Goal: Communication & Community: Share content

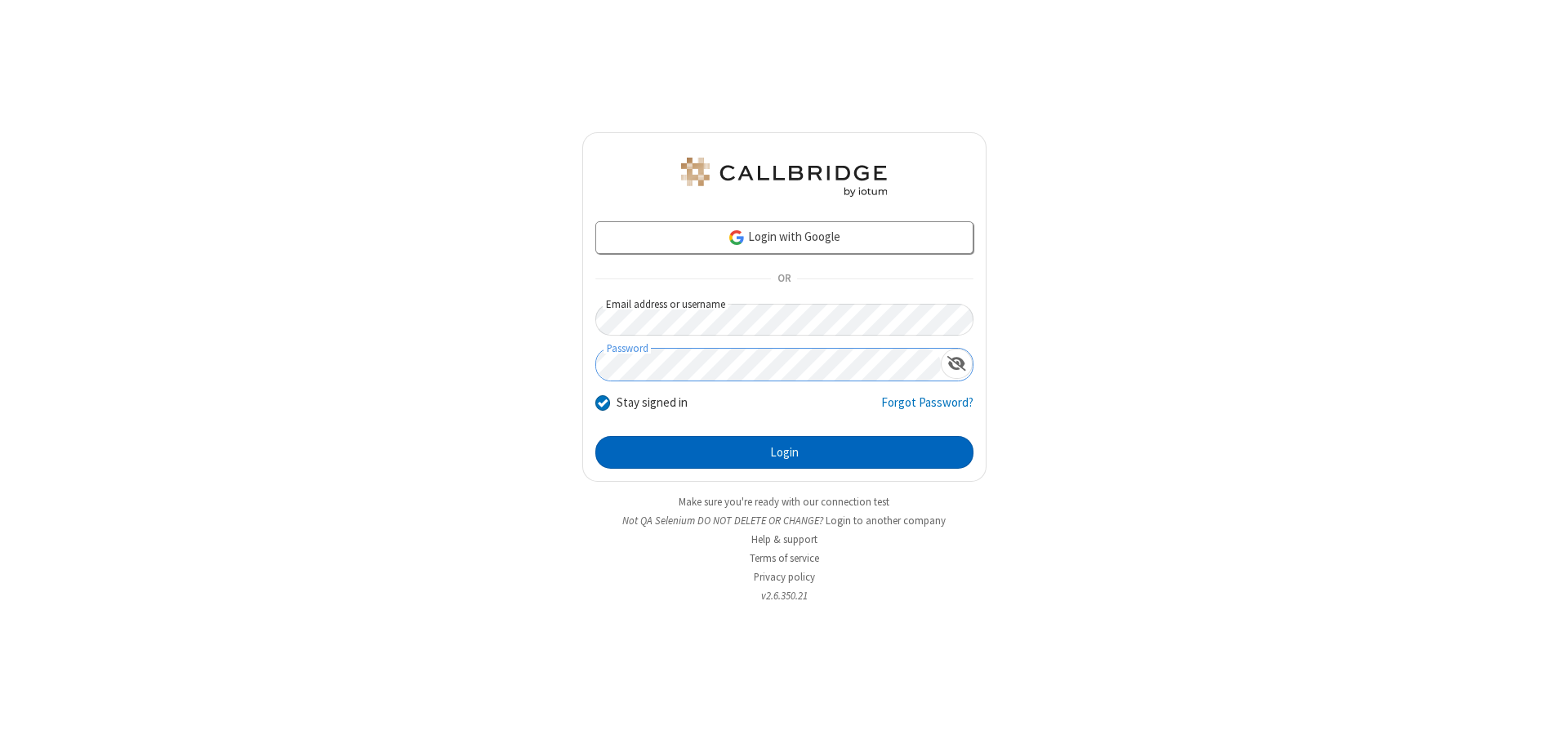
click at [784, 452] on button "Login" at bounding box center [784, 452] width 378 height 32
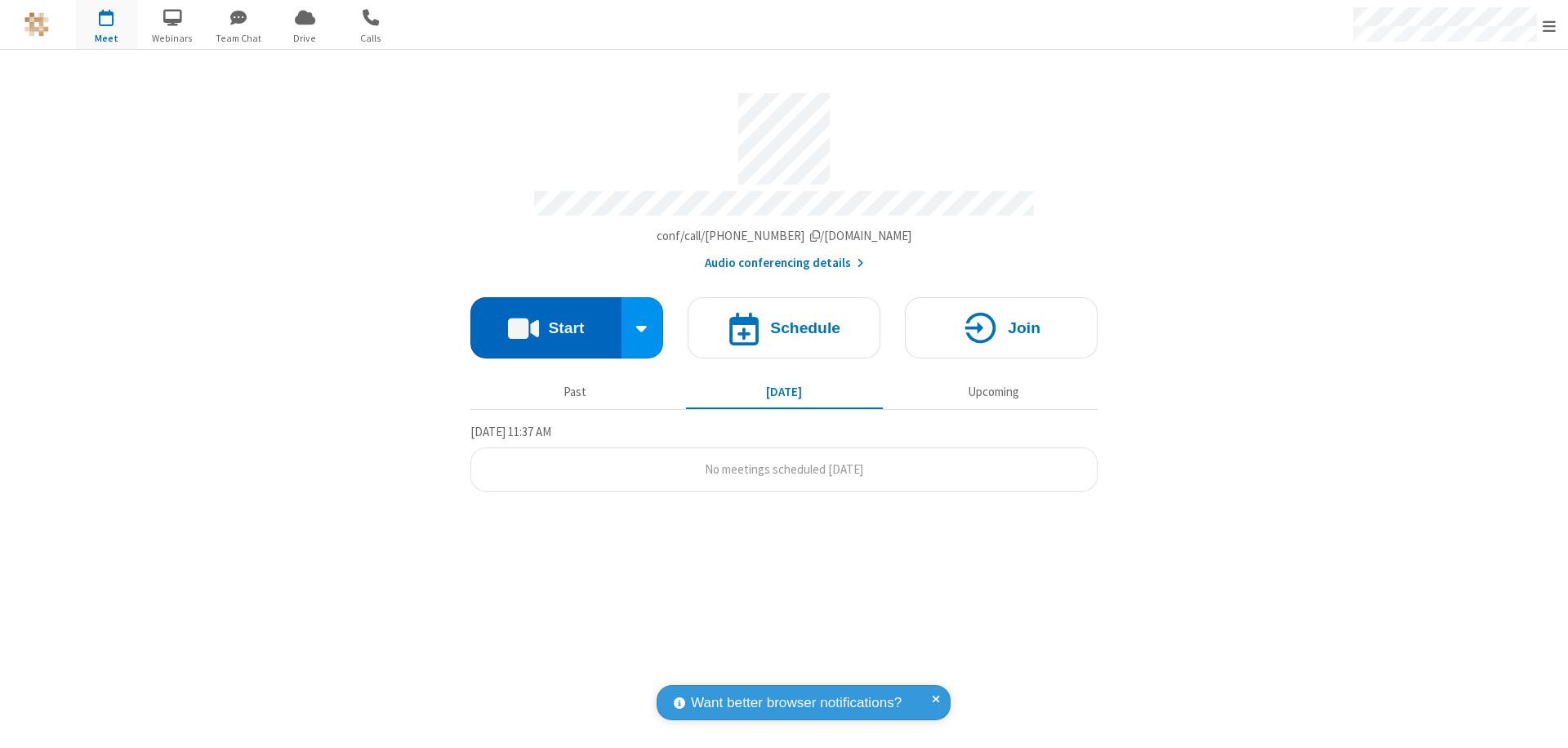
click at [545, 320] on button "Start" at bounding box center [545, 328] width 151 height 61
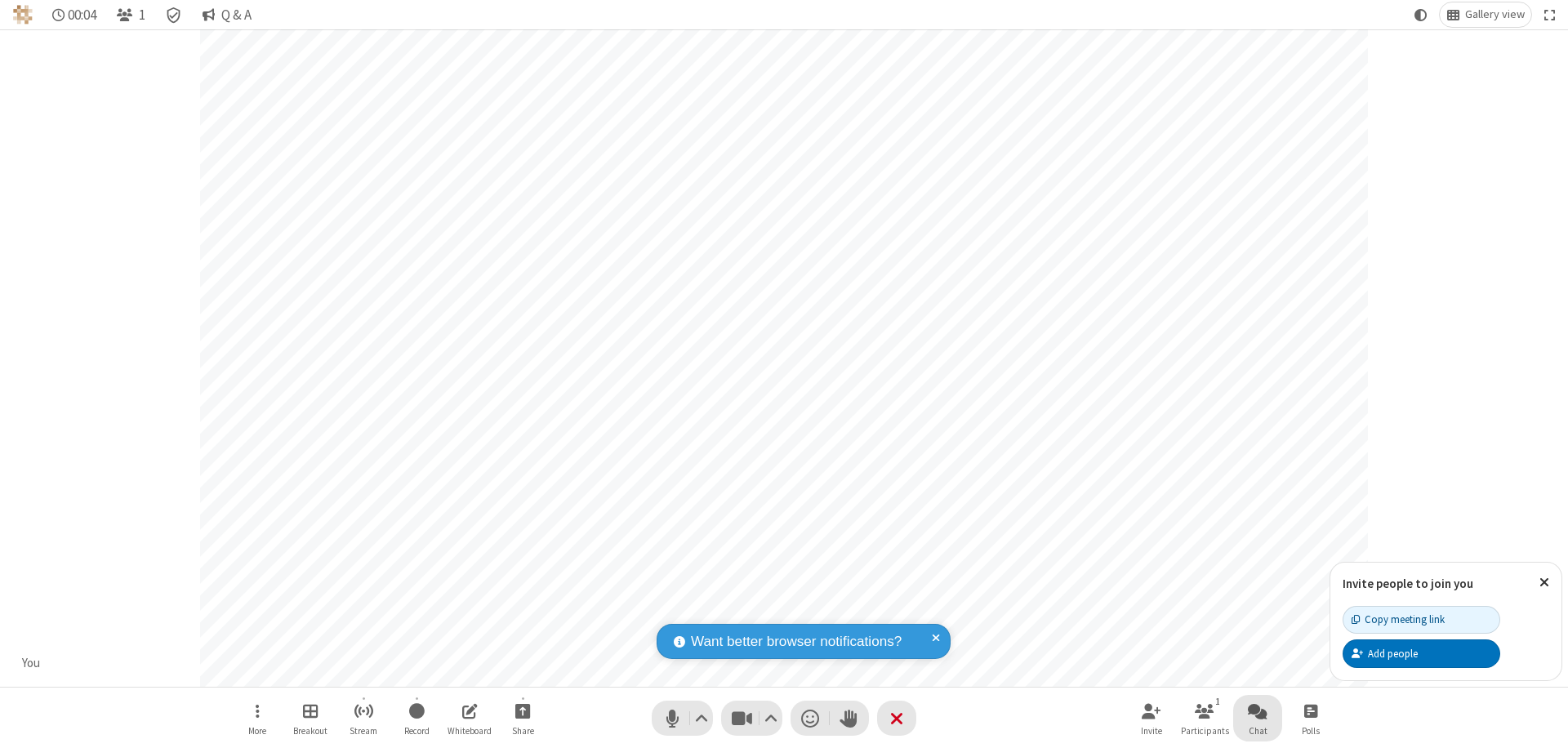
click at [1257, 710] on span "Open chat" at bounding box center [1257, 710] width 19 height 20
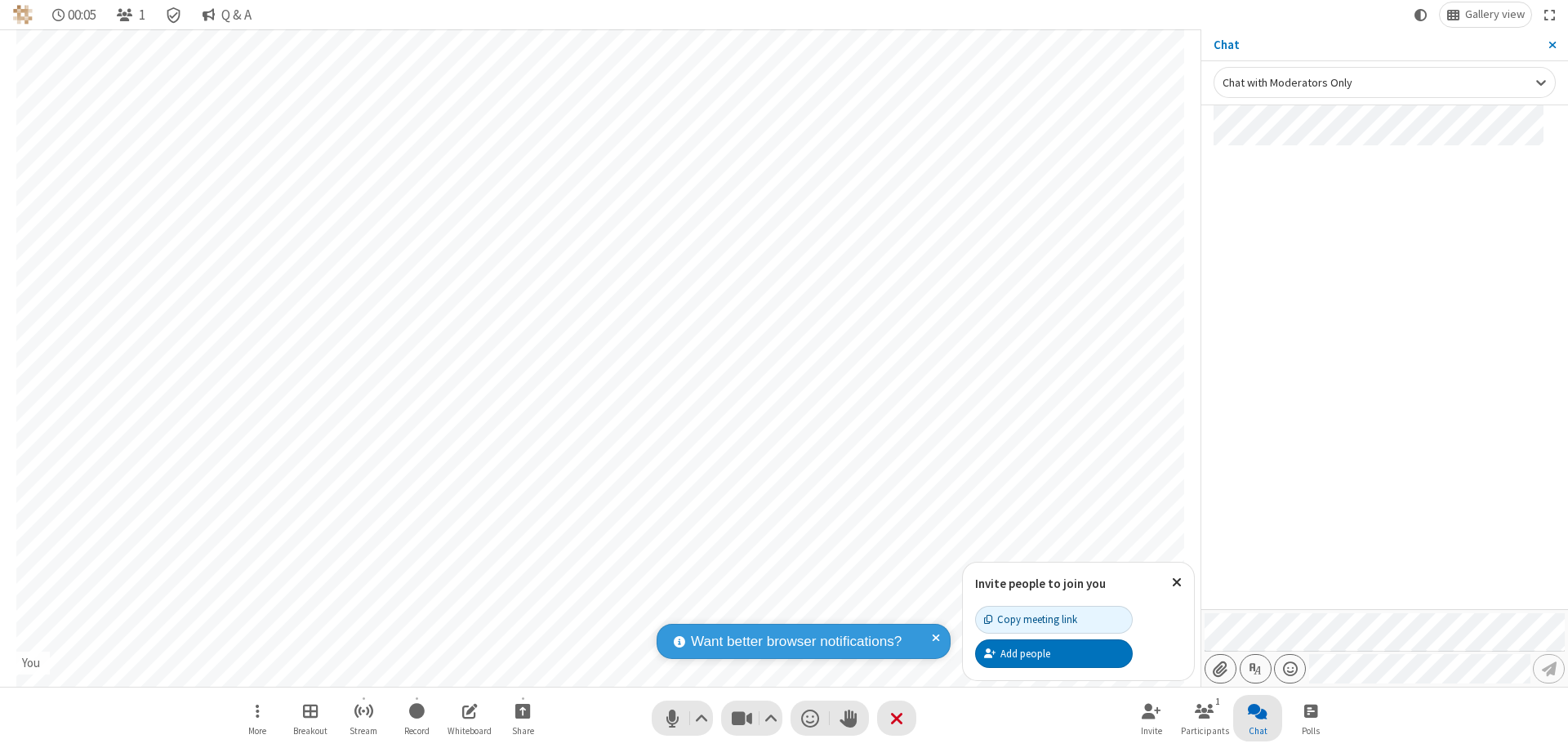
type input "C:\fakepath\doc_test.docx"
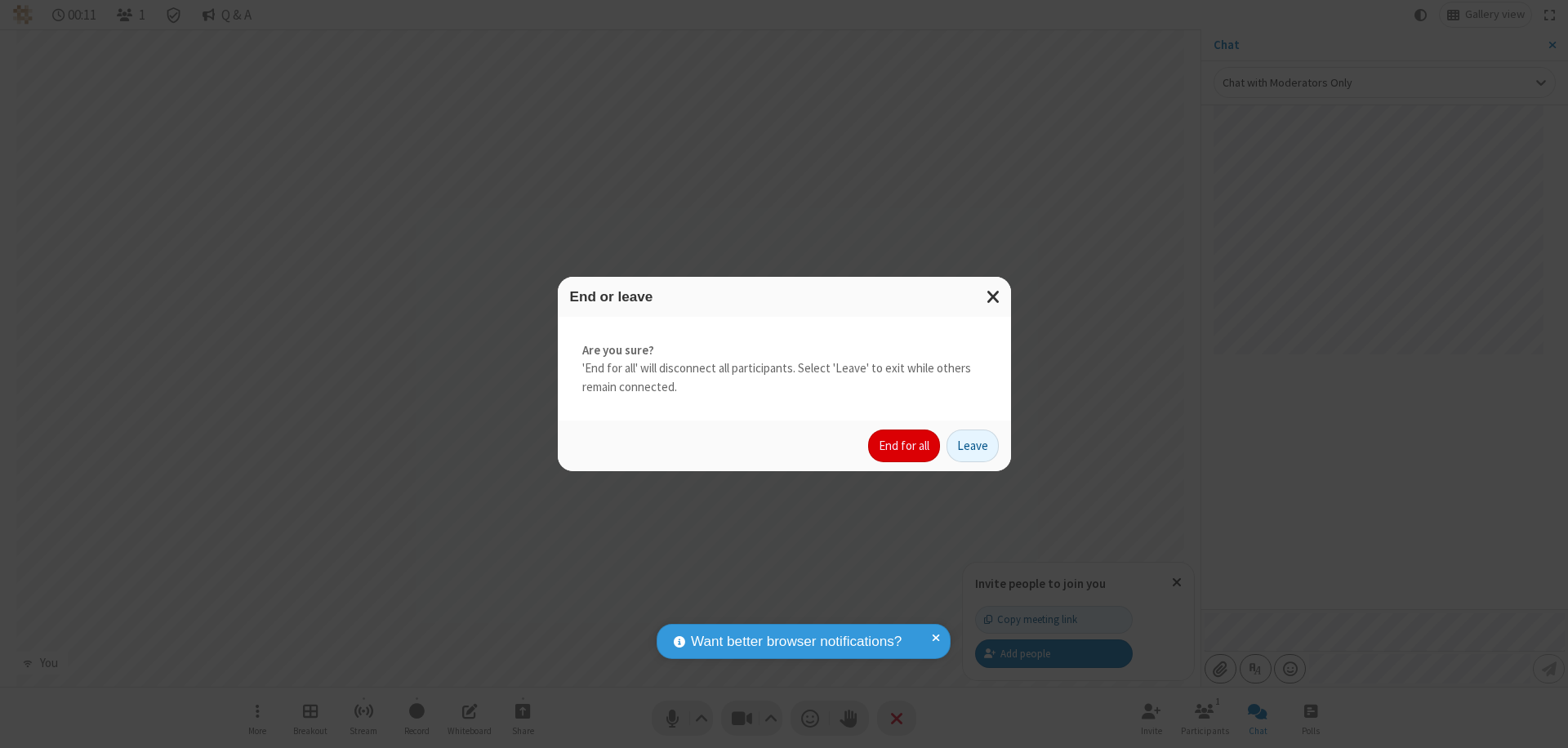
click at [905, 446] on button "End for all" at bounding box center [904, 445] width 72 height 32
